Goal: Task Accomplishment & Management: Complete application form

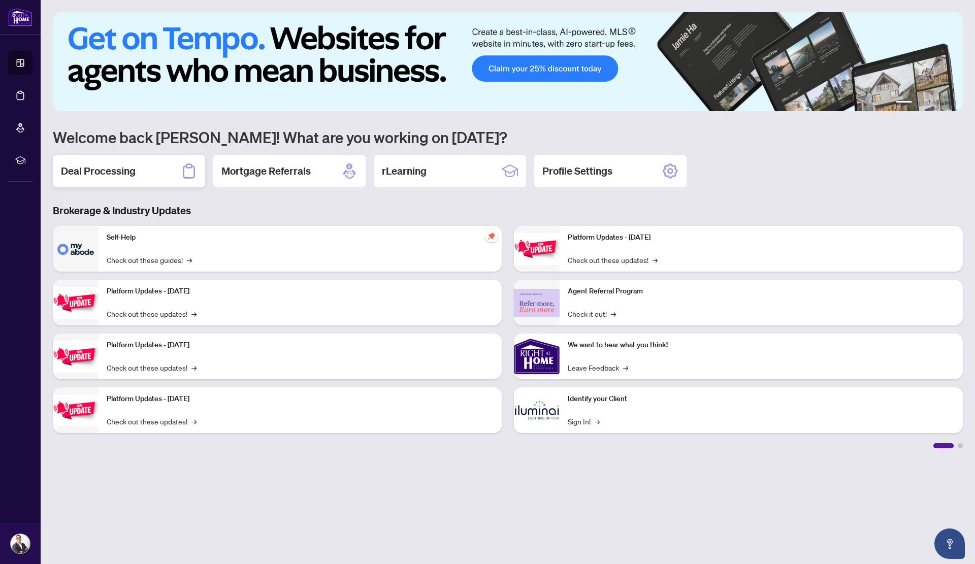
click at [161, 171] on div "Deal Processing" at bounding box center [129, 171] width 152 height 32
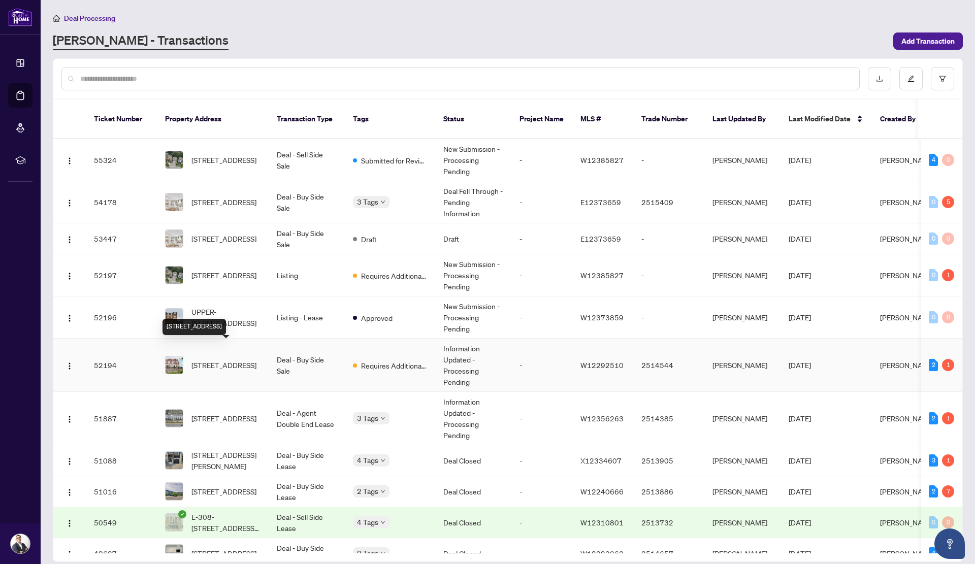
click at [230, 359] on span "[STREET_ADDRESS]" at bounding box center [223, 364] width 65 height 11
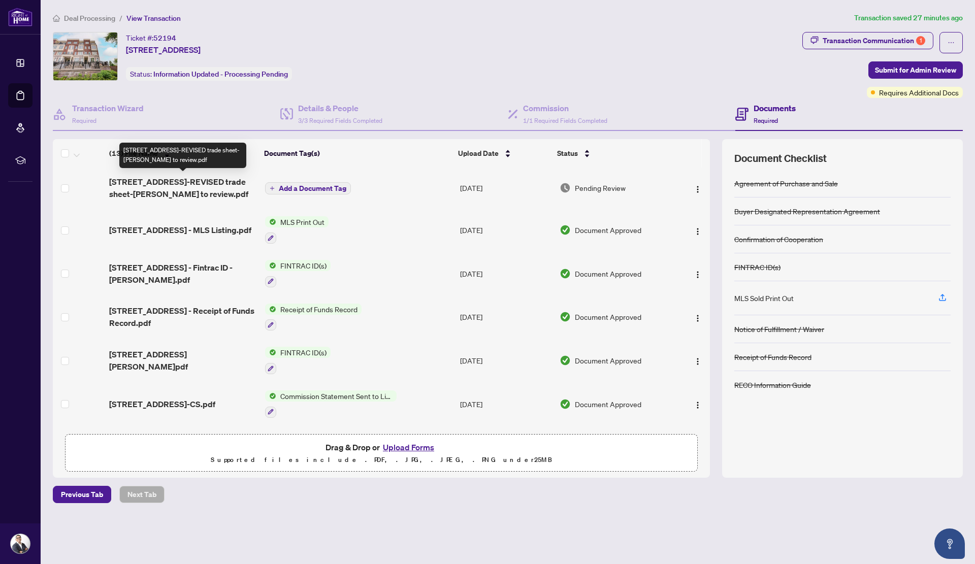
click at [209, 182] on span "[STREET_ADDRESS]-REVISED trade sheet-[PERSON_NAME] to review.pdf" at bounding box center [183, 188] width 148 height 24
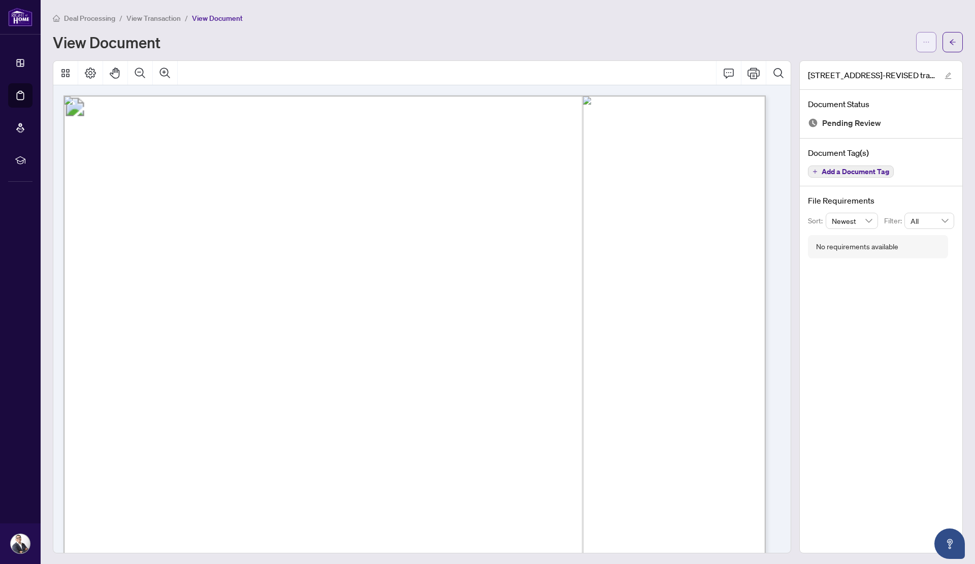
click at [922, 41] on icon "ellipsis" at bounding box center [925, 42] width 7 height 7
click at [747, 72] on icon "Print" at bounding box center [753, 73] width 12 height 11
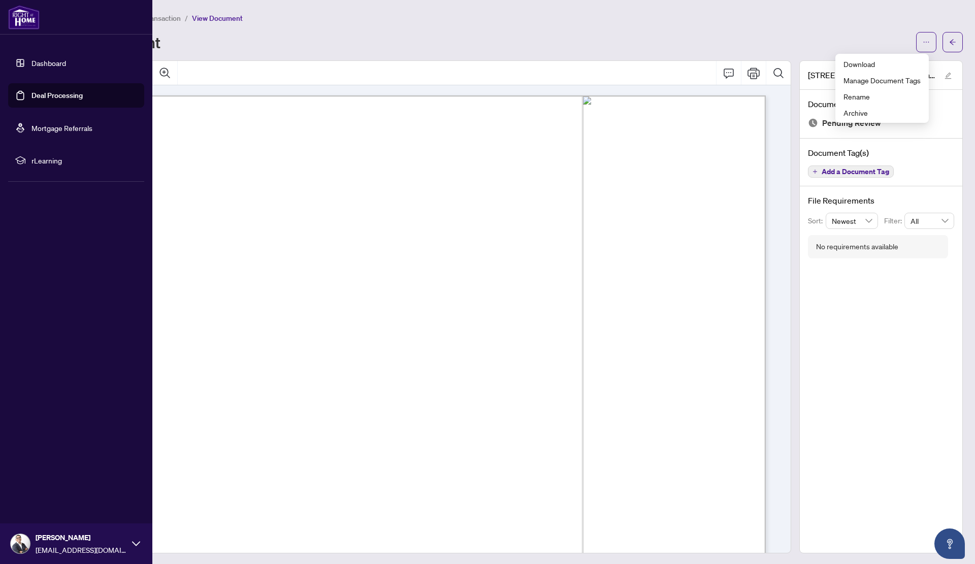
click at [32, 94] on link "Deal Processing" at bounding box center [56, 95] width 51 height 9
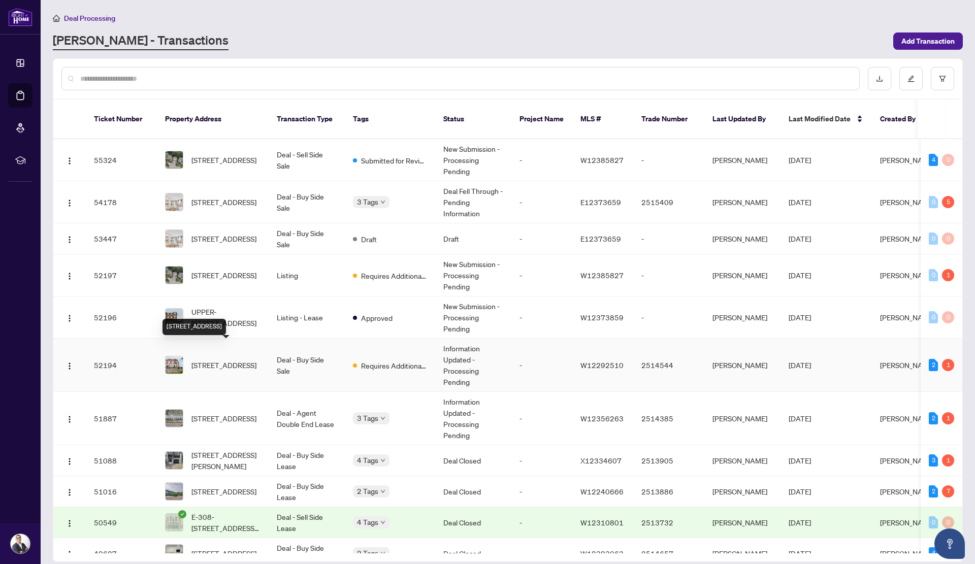
click at [226, 359] on span "[STREET_ADDRESS]" at bounding box center [223, 364] width 65 height 11
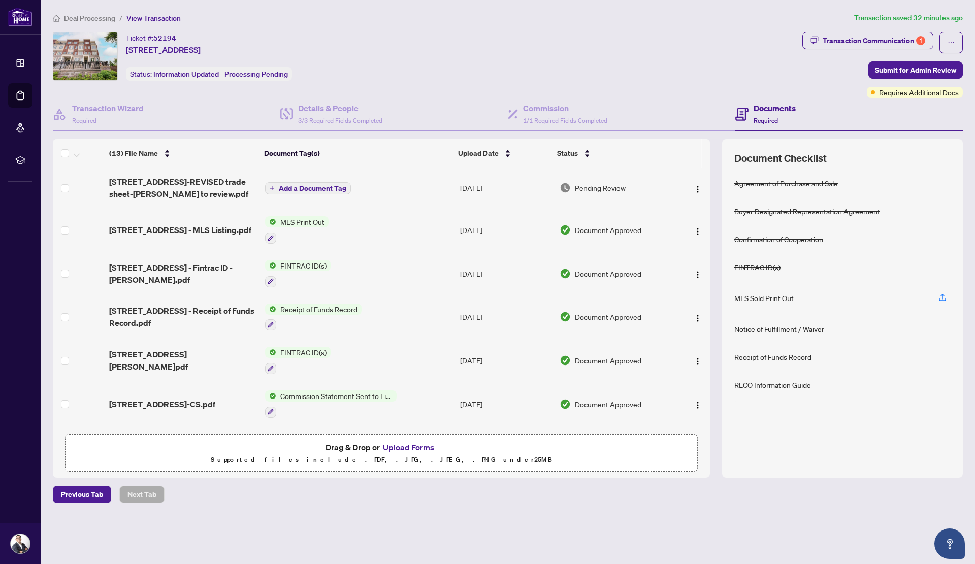
click at [416, 445] on button "Upload Forms" at bounding box center [408, 447] width 57 height 13
click at [405, 446] on button "Upload Forms" at bounding box center [408, 447] width 57 height 13
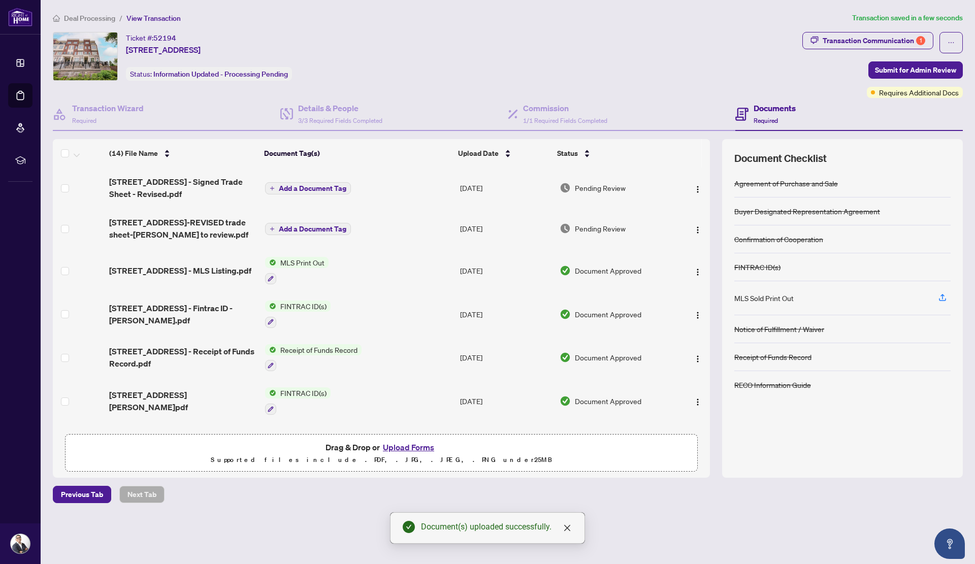
click at [317, 185] on span "Add a Document Tag" at bounding box center [313, 188] width 68 height 7
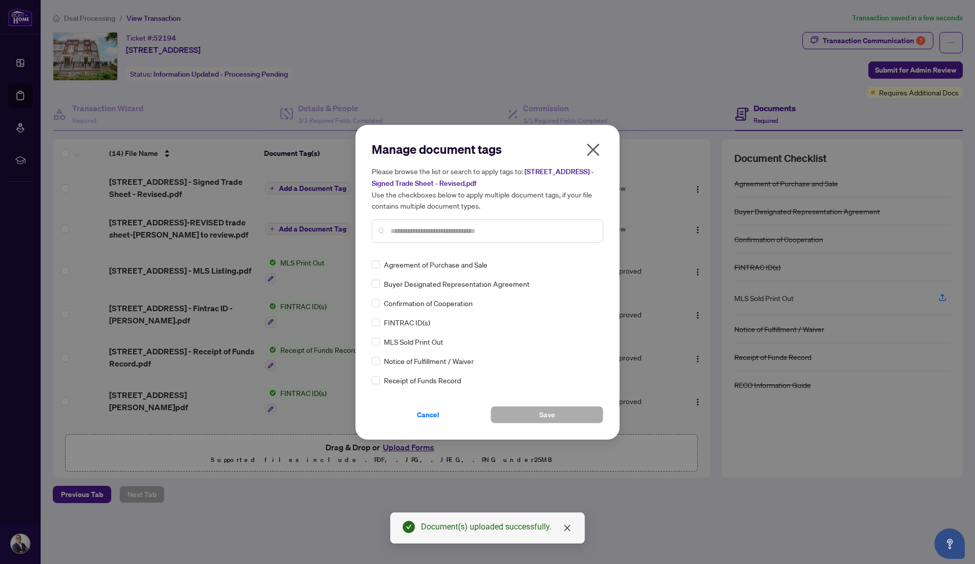
click at [408, 229] on input "text" at bounding box center [492, 230] width 204 height 11
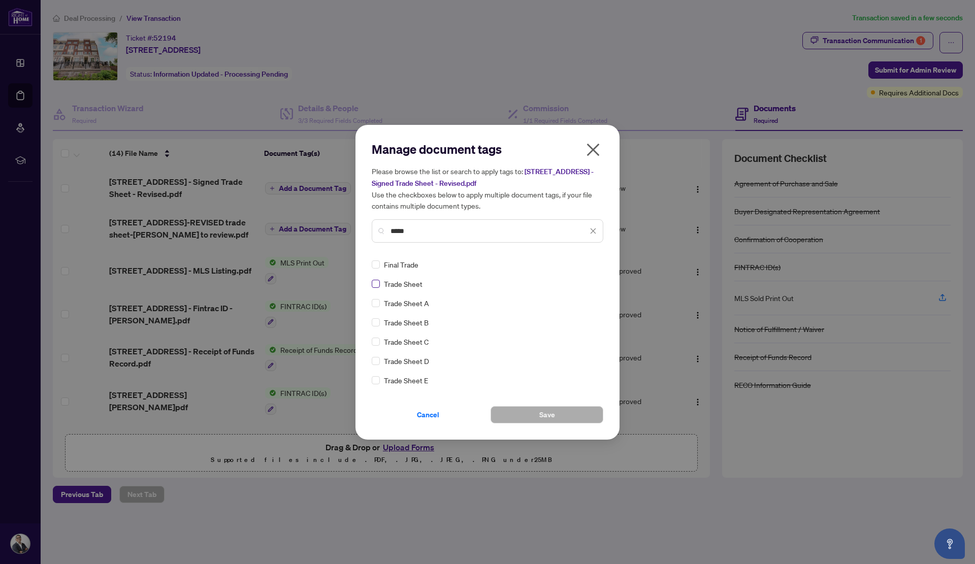
type input "*****"
click at [562, 416] on button "Save" at bounding box center [546, 414] width 113 height 17
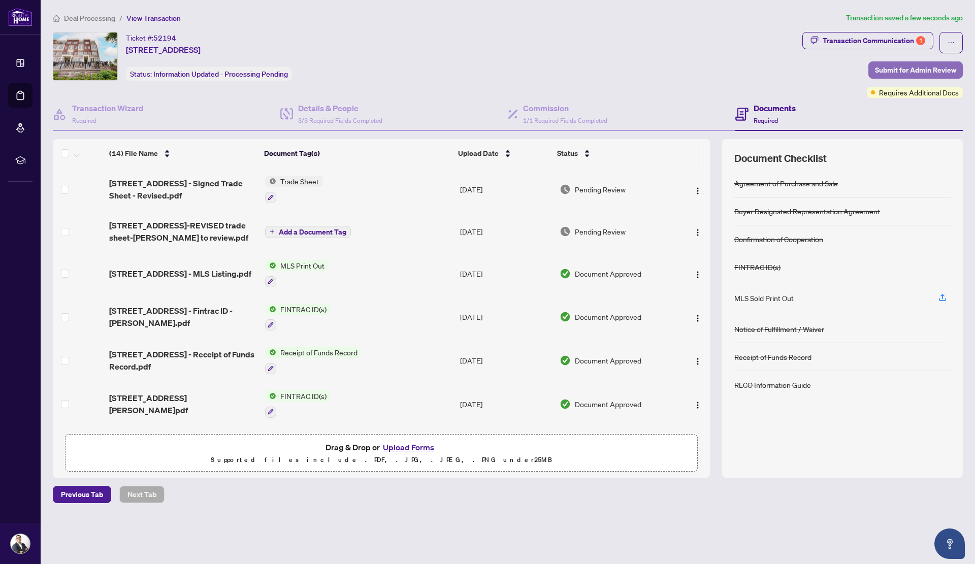
click at [894, 68] on span "Submit for Admin Review" at bounding box center [915, 70] width 81 height 16
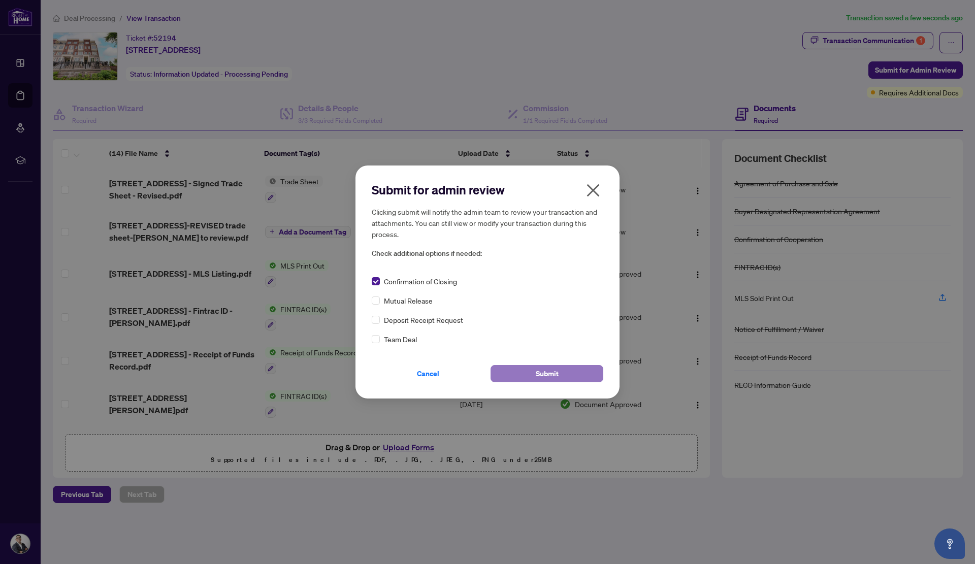
click at [559, 373] on button "Submit" at bounding box center [546, 373] width 113 height 17
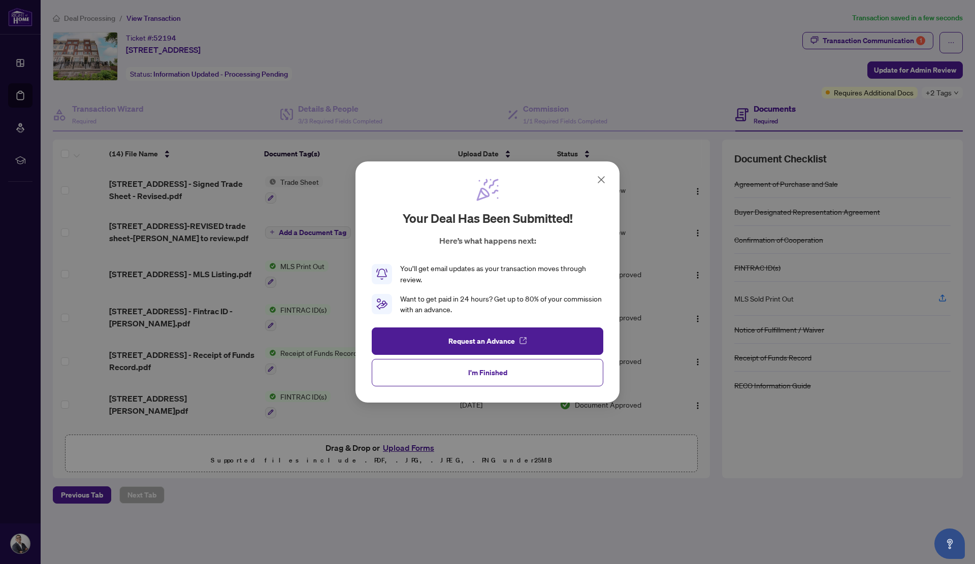
click at [507, 373] on button "I'm Finished" at bounding box center [488, 372] width 232 height 27
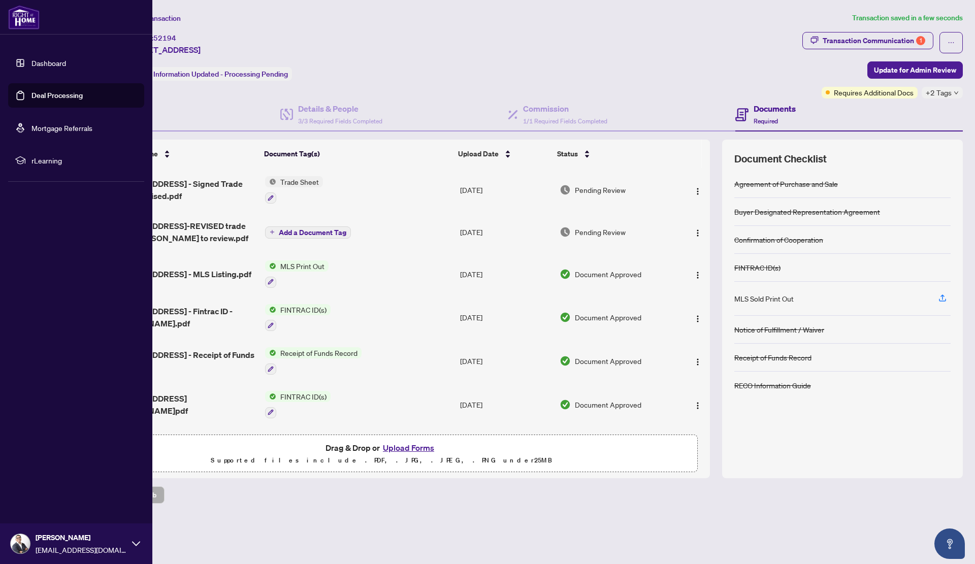
click at [31, 96] on link "Deal Processing" at bounding box center [56, 95] width 51 height 9
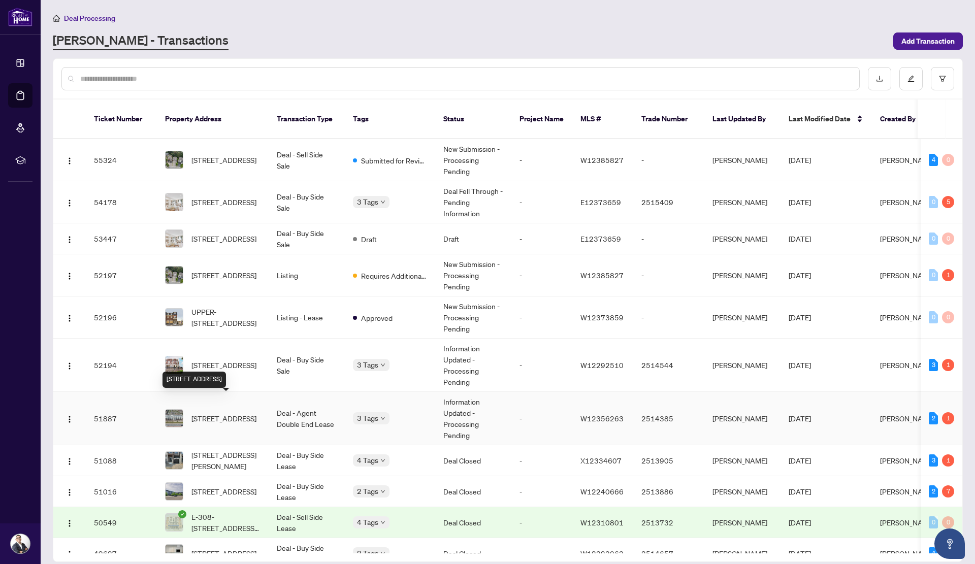
click at [220, 413] on span "[STREET_ADDRESS]" at bounding box center [223, 418] width 65 height 11
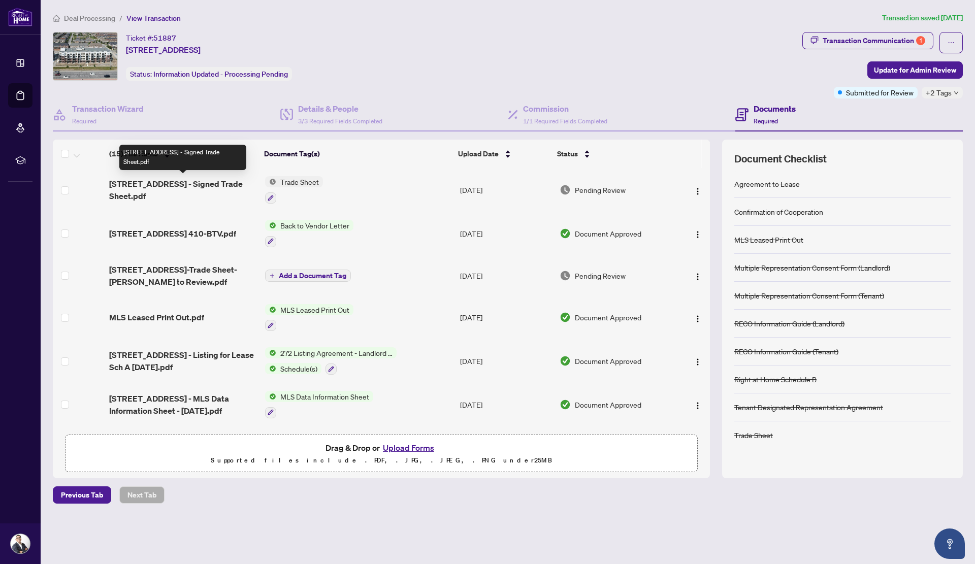
click at [168, 181] on span "[STREET_ADDRESS] - Signed Trade Sheet.pdf" at bounding box center [183, 190] width 148 height 24
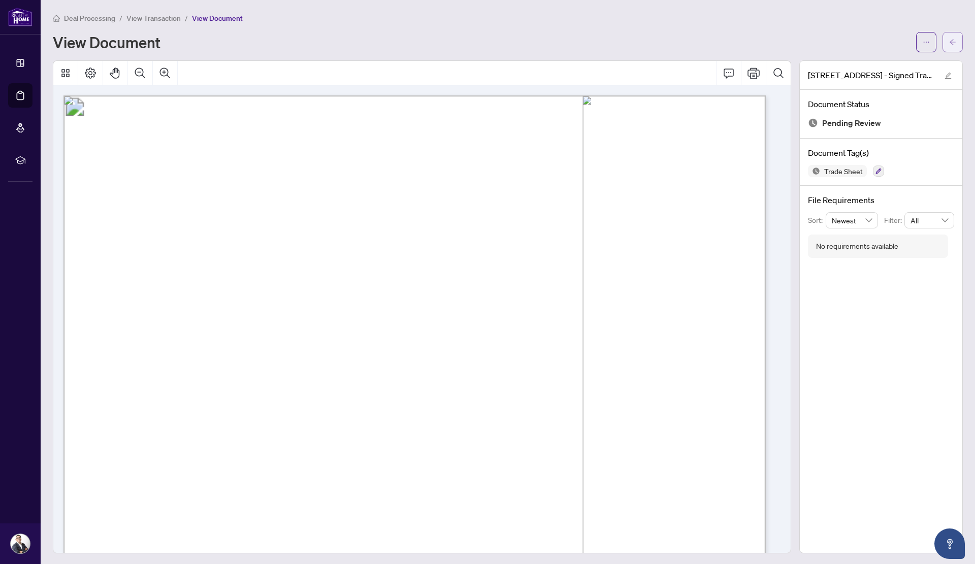
click at [949, 40] on icon "arrow-left" at bounding box center [952, 42] width 6 height 6
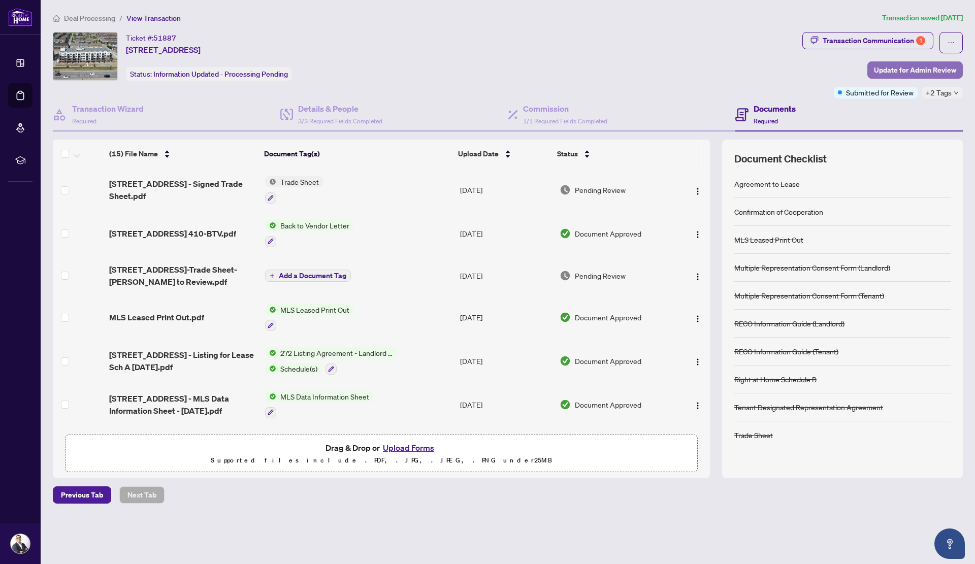
click at [912, 67] on span "Update for Admin Review" at bounding box center [915, 70] width 82 height 16
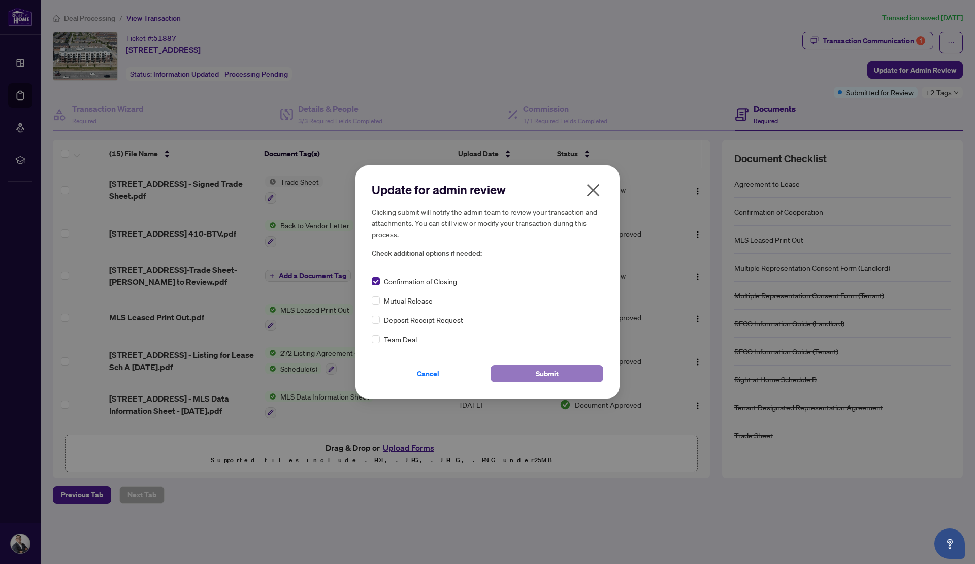
click at [558, 375] on button "Submit" at bounding box center [546, 373] width 113 height 17
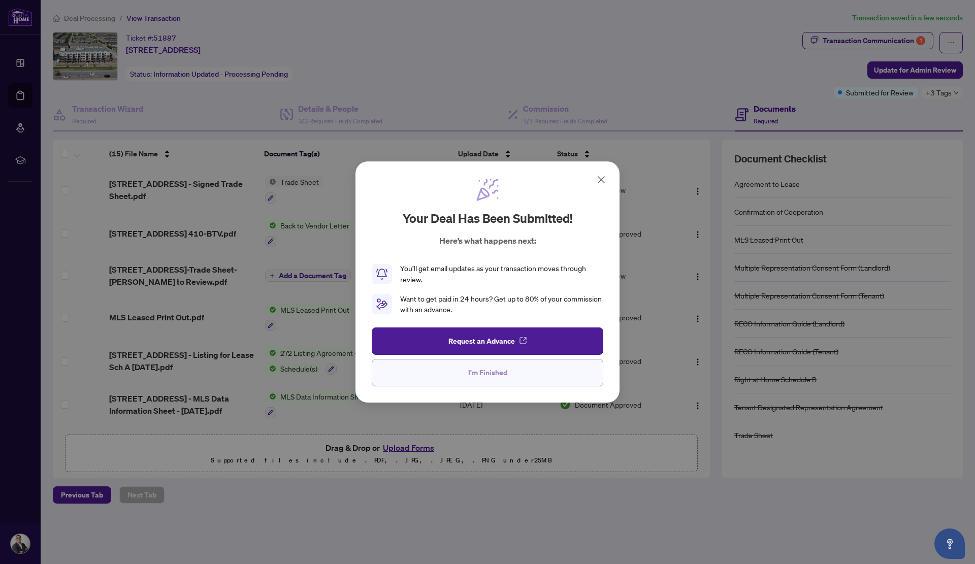
click at [498, 372] on span "I'm Finished" at bounding box center [487, 373] width 39 height 16
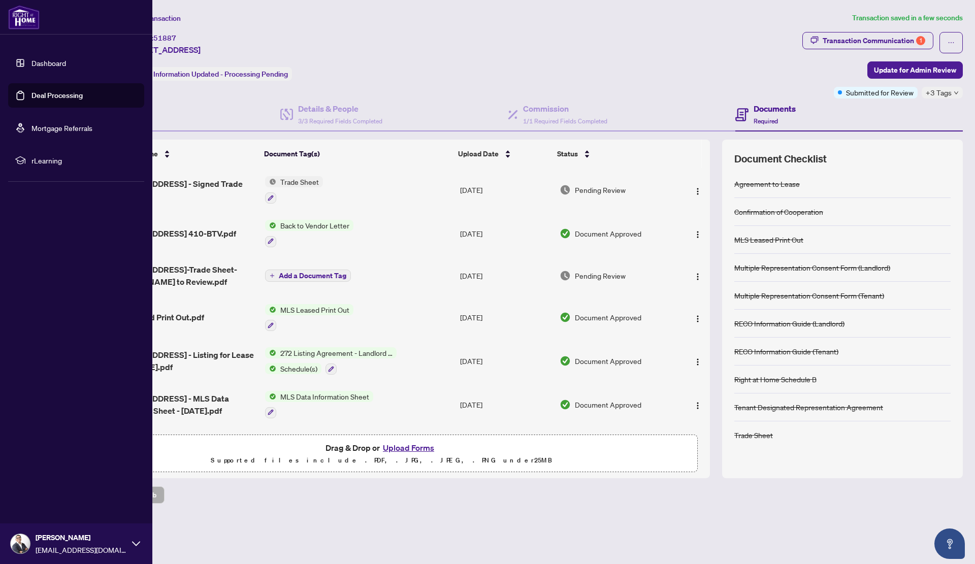
click at [36, 96] on link "Deal Processing" at bounding box center [56, 95] width 51 height 9
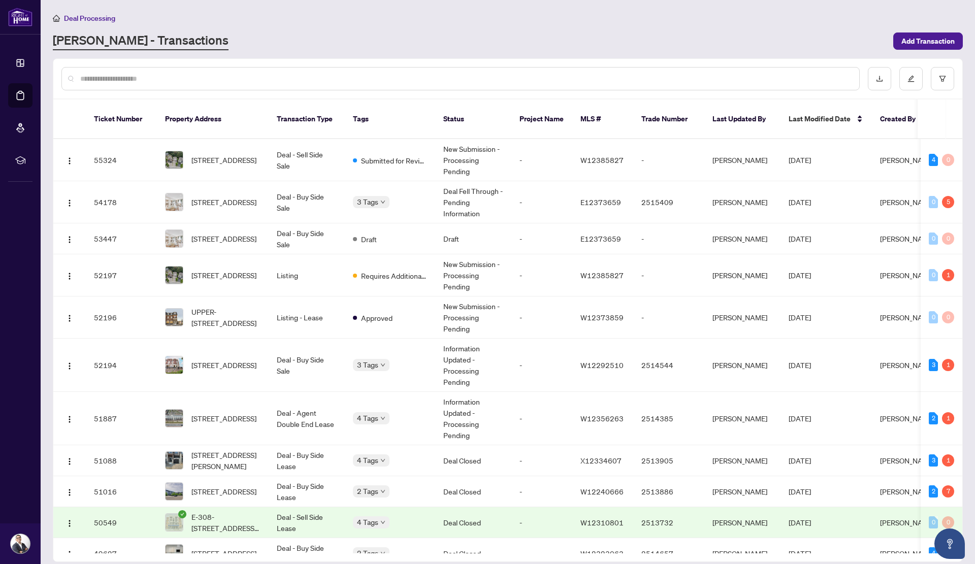
click at [200, 81] on input "text" at bounding box center [465, 78] width 771 height 11
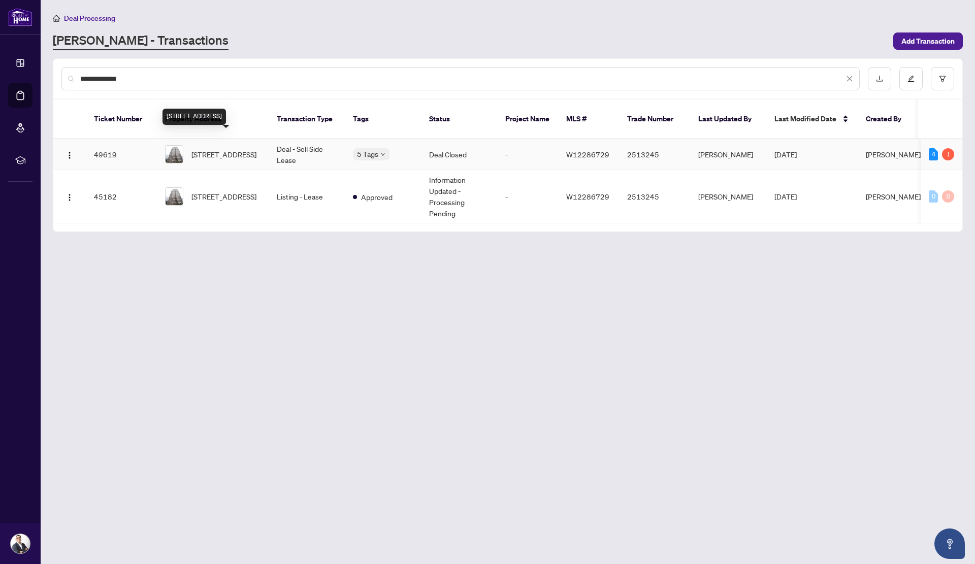
type input "**********"
click at [220, 149] on span "[STREET_ADDRESS]" at bounding box center [223, 154] width 65 height 11
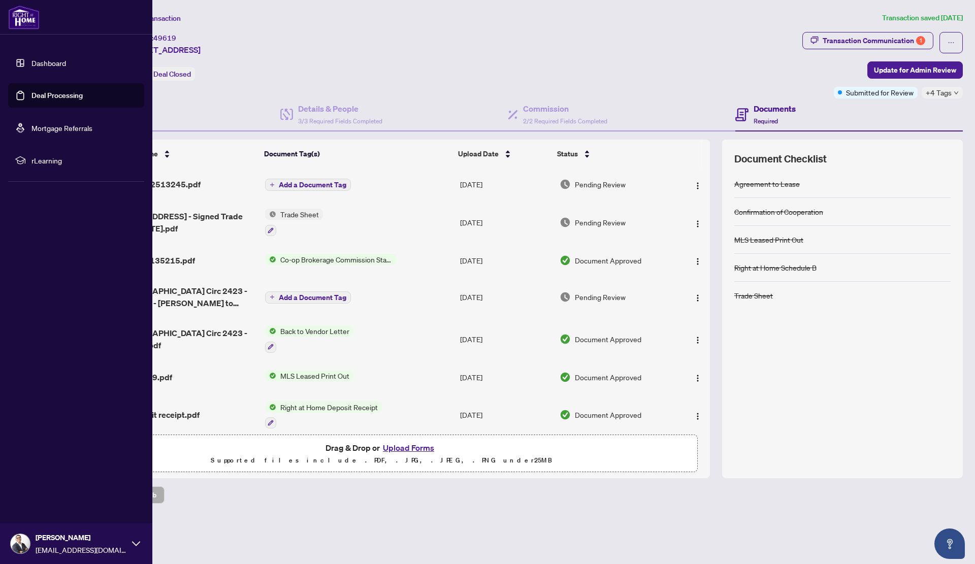
click at [31, 91] on link "Deal Processing" at bounding box center [56, 95] width 51 height 9
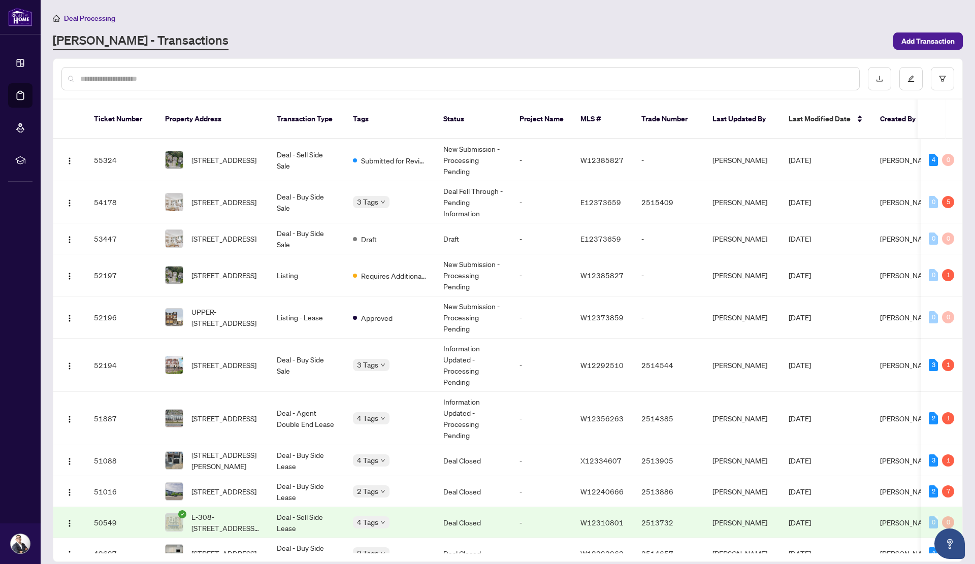
click at [211, 84] on div at bounding box center [460, 78] width 798 height 23
click at [204, 77] on input "text" at bounding box center [465, 78] width 771 height 11
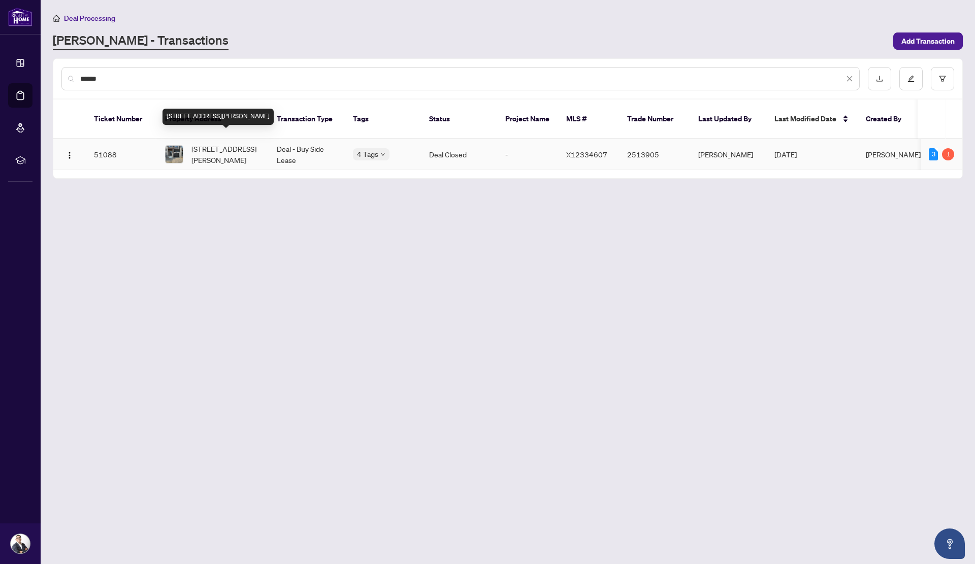
type input "******"
click at [222, 143] on span "[STREET_ADDRESS][PERSON_NAME]" at bounding box center [225, 154] width 69 height 22
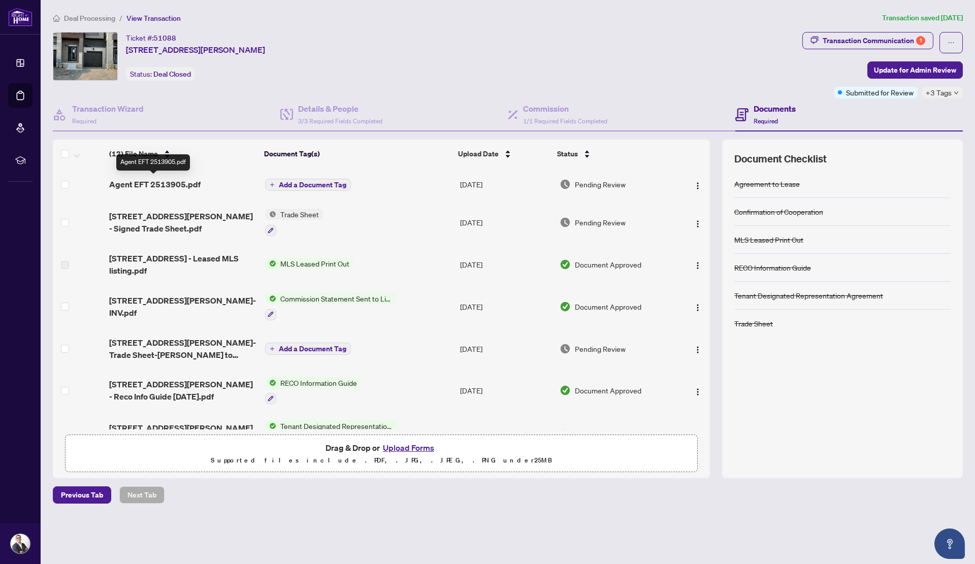
click at [177, 182] on span "Agent EFT 2513905.pdf" at bounding box center [154, 184] width 91 height 12
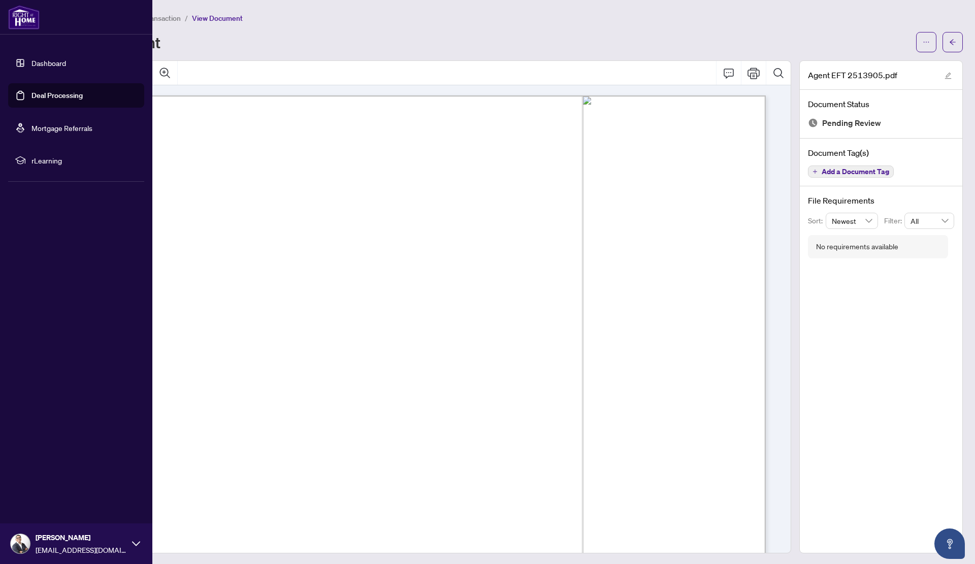
click at [44, 92] on link "Deal Processing" at bounding box center [56, 95] width 51 height 9
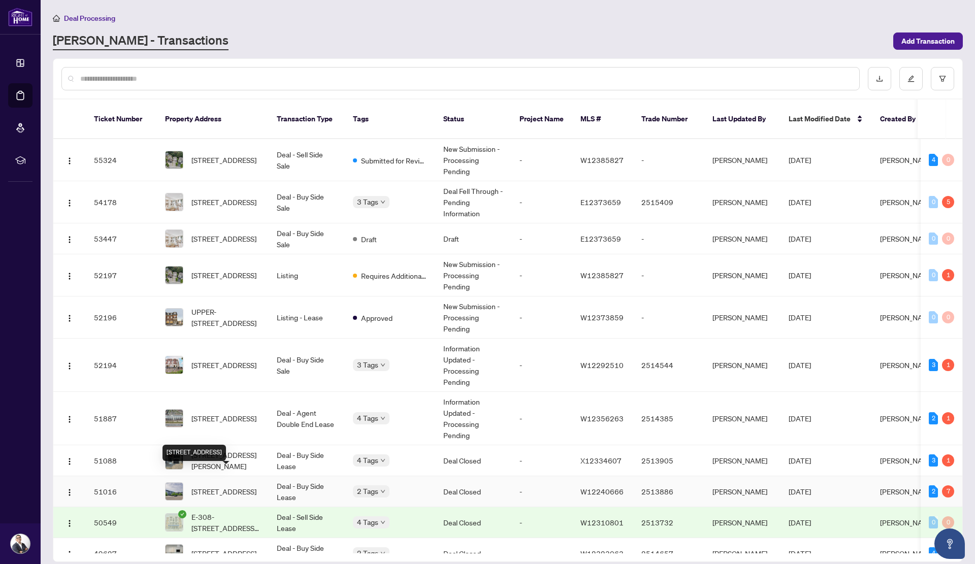
click at [214, 486] on span "[STREET_ADDRESS]" at bounding box center [223, 491] width 65 height 11
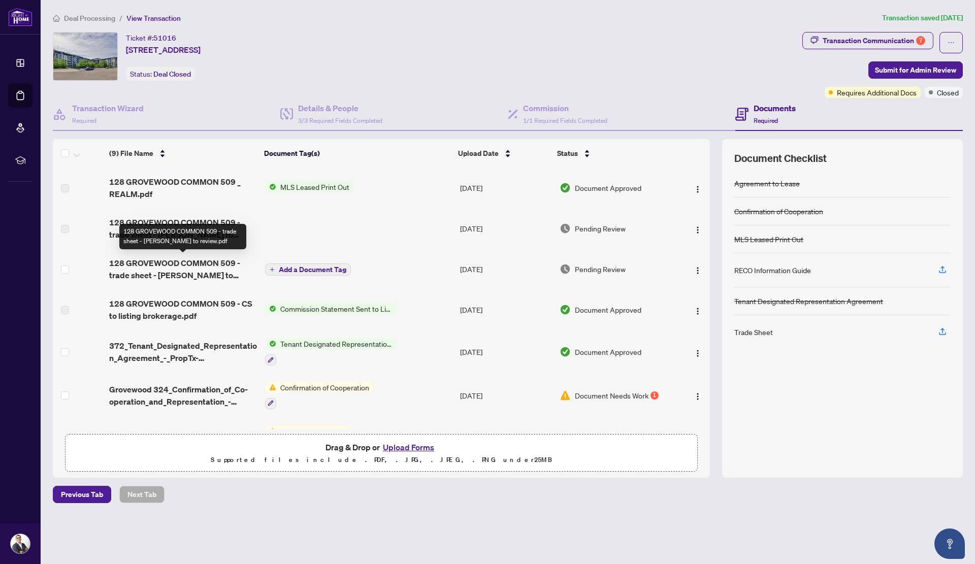
click at [199, 267] on span "128 GROVEWOOD COMMON 509 - trade sheet - [PERSON_NAME] to review.pdf" at bounding box center [183, 269] width 148 height 24
